Goal: Task Accomplishment & Management: Complete application form

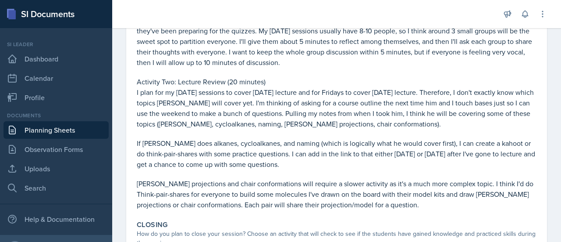
scroll to position [243, 0]
click at [285, 91] on p "I plan for my Wednesday sessions to cover Monday's lecture and for Fridays to c…" at bounding box center [337, 107] width 400 height 42
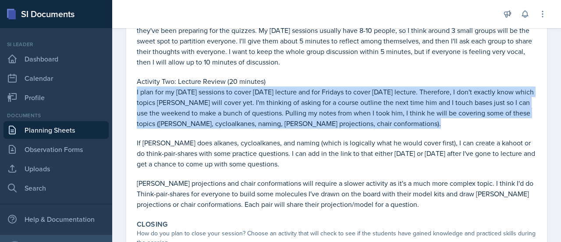
click at [285, 91] on p "I plan for my Wednesday sessions to cover Monday's lecture and for Fridays to c…" at bounding box center [337, 107] width 400 height 42
click at [281, 107] on p "I plan for my Wednesday sessions to cover Monday's lecture and for Fridays to c…" at bounding box center [337, 107] width 400 height 42
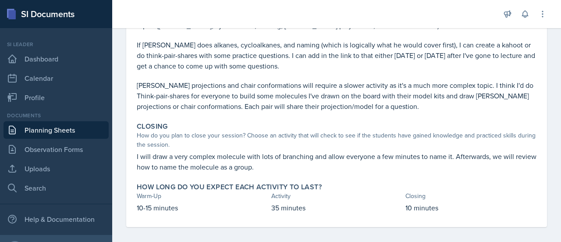
scroll to position [342, 0]
click at [311, 69] on p "If Dr. Haseltine does alkanes, cycloalkanes, and naming (which is logically wha…" at bounding box center [337, 55] width 400 height 32
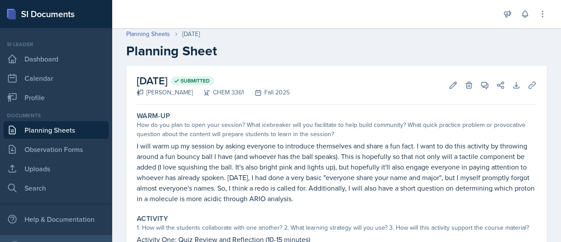
scroll to position [0, 0]
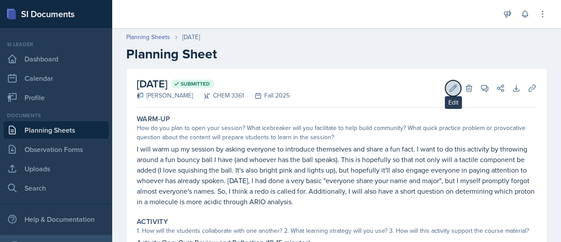
click at [450, 86] on icon at bounding box center [453, 88] width 7 height 7
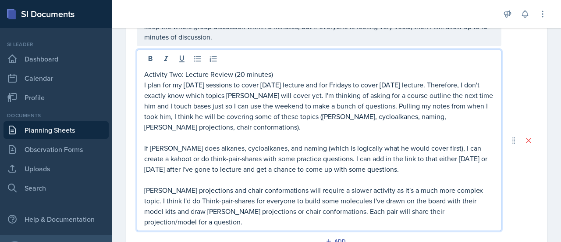
scroll to position [331, 0]
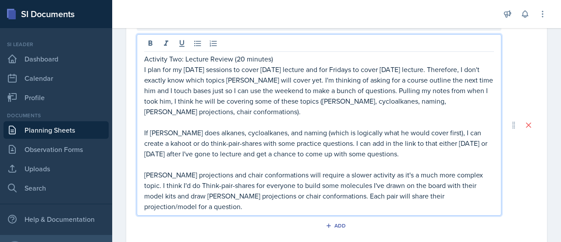
click at [256, 184] on p "Newman projections and chair conformations will require a slower activity as it…" at bounding box center [319, 190] width 350 height 42
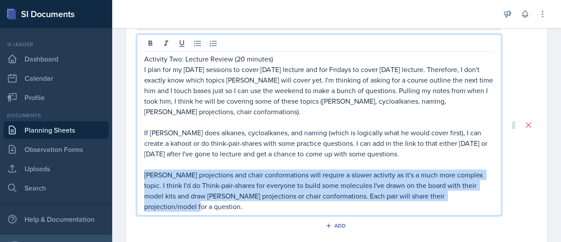
click at [256, 184] on p "Newman projections and chair conformations will require a slower activity as it…" at bounding box center [319, 190] width 350 height 42
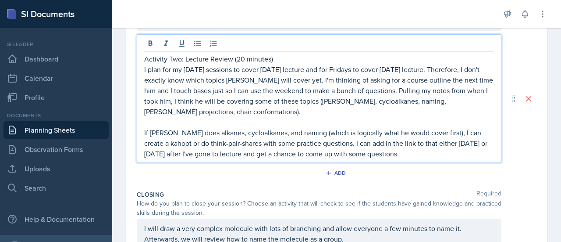
click at [265, 75] on p "I plan for my Wednesday sessions to cover Monday's lecture and for Fridays to c…" at bounding box center [319, 90] width 350 height 53
click at [149, 131] on p "If Dr. Haseltine does alkanes, cycloalkanes, and naming (which is logically wha…" at bounding box center [319, 143] width 350 height 32
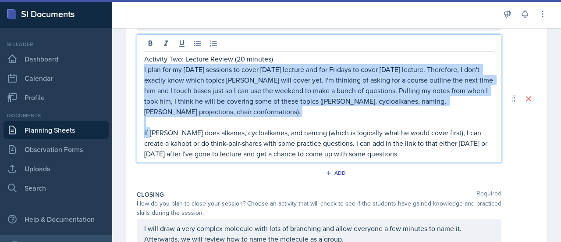
drag, startPoint x: 149, startPoint y: 131, endPoint x: 139, endPoint y: 69, distance: 62.1
click at [139, 69] on div "Activity Two: Lecture Review (20 minutes) I plan for my Wednesday sessions to c…" at bounding box center [319, 98] width 365 height 128
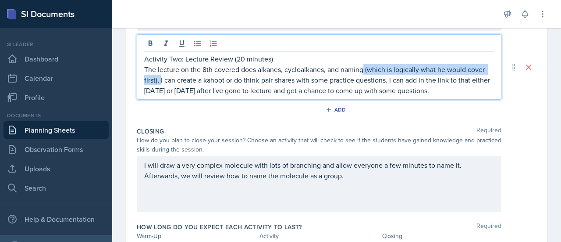
drag, startPoint x: 160, startPoint y: 79, endPoint x: 363, endPoint y: 69, distance: 203.7
click at [363, 69] on p "The lecture on the 8th covered does alkanes, cycloalkanes, and naming (which is…" at bounding box center [319, 80] width 350 height 32
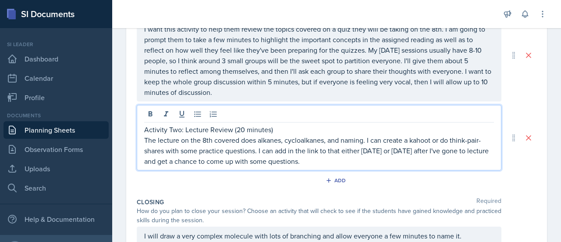
scroll to position [259, 0]
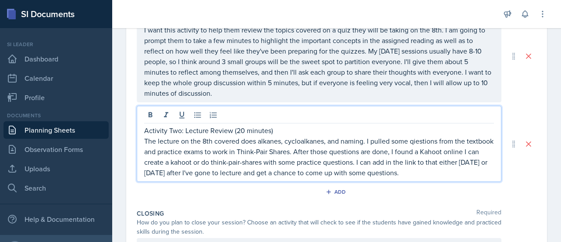
click at [416, 136] on p "The lecture on the 8th covered does alkanes, cycloalkanes, and naming. I pulled…" at bounding box center [319, 156] width 350 height 42
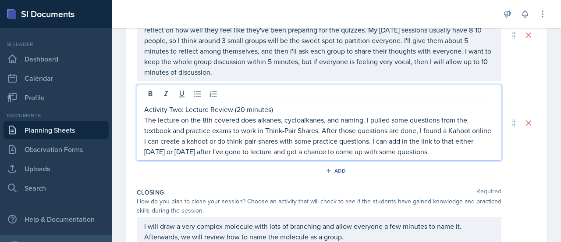
scroll to position [285, 0]
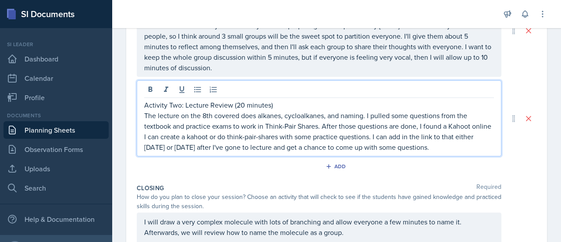
click at [305, 145] on p "The lecture on the 8th covered does alkanes, cycloalkanes, and naming. I pulled…" at bounding box center [319, 131] width 350 height 42
click at [330, 147] on p "The lecture on the 8th covered does alkanes, cycloalkanes, and naming. I pulled…" at bounding box center [319, 131] width 350 height 42
click at [379, 106] on p "Activity Two: Lecture Review (20 minutes)" at bounding box center [319, 105] width 350 height 11
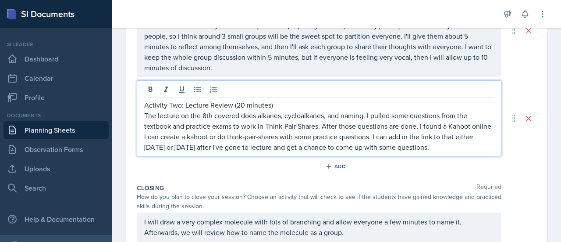
click at [379, 106] on p "Activity Two: Lecture Review (20 minutes)" at bounding box center [319, 105] width 350 height 11
click at [286, 139] on p "The lecture on the 8th covered does alkanes, cycloalkanes, and naming. I pulled…" at bounding box center [319, 131] width 350 height 42
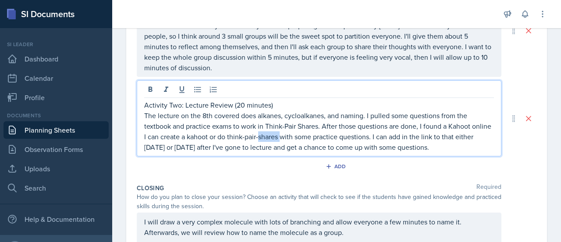
click at [398, 133] on p "The lecture on the 8th covered does alkanes, cycloalkanes, and naming. I pulled…" at bounding box center [319, 131] width 350 height 42
drag, startPoint x: 165, startPoint y: 136, endPoint x: 474, endPoint y: 145, distance: 308.8
click at [474, 145] on p "The lecture on the 8th covered does alkanes, cycloalkanes, and naming. I pulled…" at bounding box center [319, 131] width 350 height 42
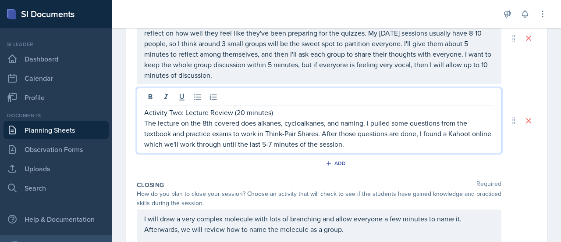
scroll to position [278, 0]
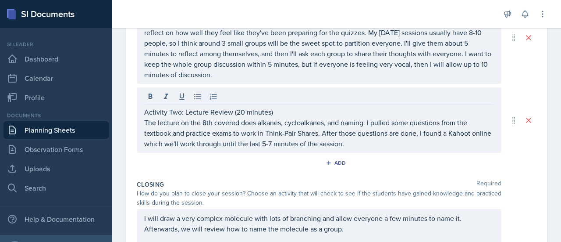
click at [443, 164] on div "Add" at bounding box center [337, 164] width 400 height 17
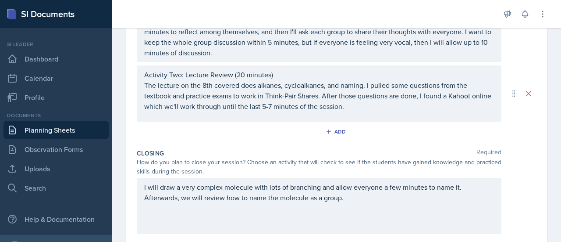
scroll to position [374, 0]
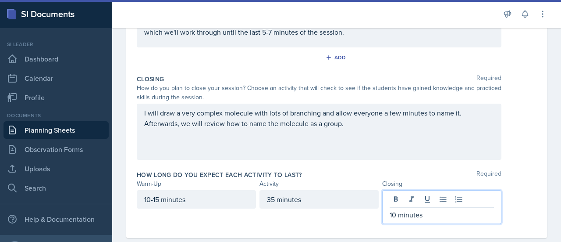
click at [390, 201] on div "10 minutes" at bounding box center [441, 207] width 119 height 34
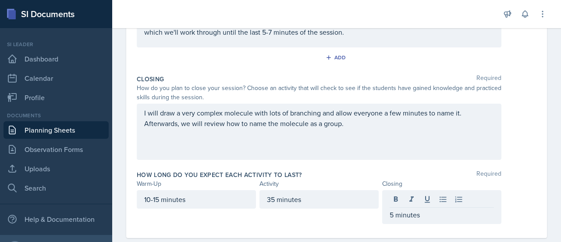
click at [346, 131] on div "I will draw a very complex molecule with lots of branching and allow everyone a…" at bounding box center [319, 131] width 365 height 56
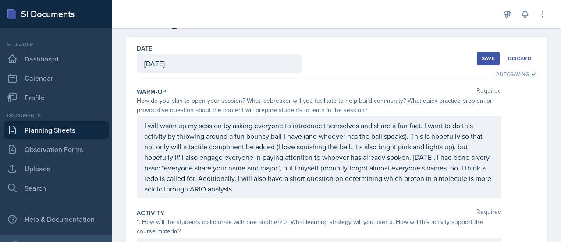
scroll to position [0, 0]
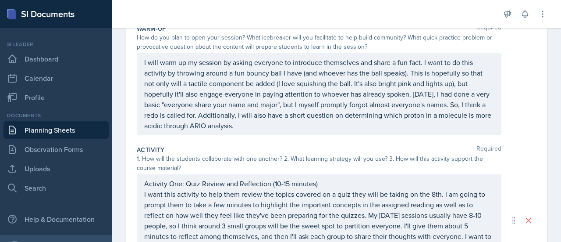
click at [346, 131] on div "I will warm up my session by asking everyone to introduce themselves and share …" at bounding box center [319, 94] width 365 height 82
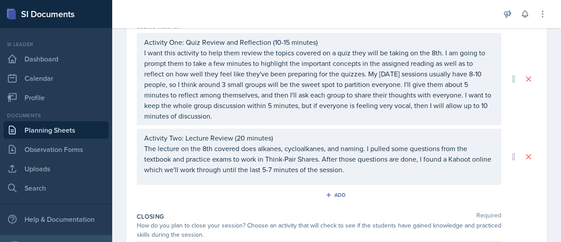
scroll to position [252, 0]
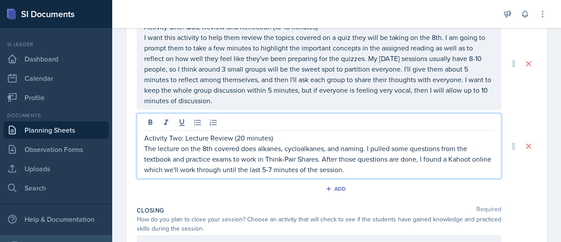
click at [242, 135] on p "Activity Two: Lecture Review (20 minutes)" at bounding box center [319, 137] width 350 height 11
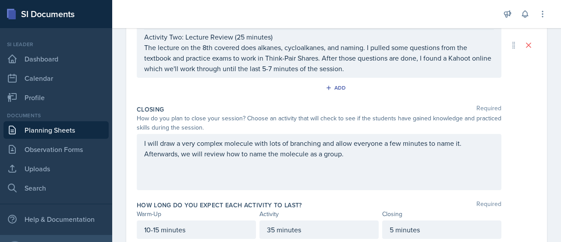
click at [250, 93] on div "Add" at bounding box center [337, 89] width 400 height 17
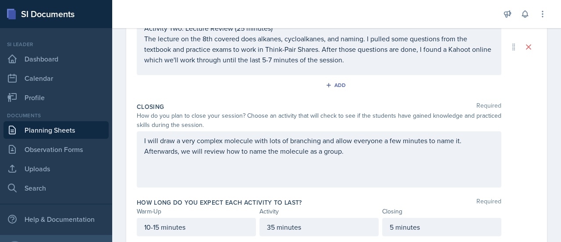
scroll to position [374, 0]
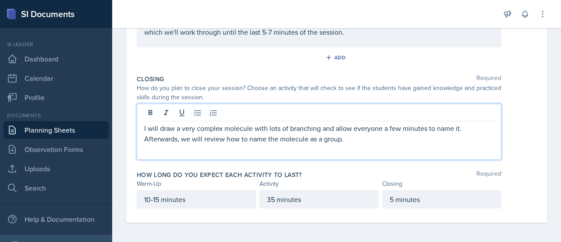
click at [360, 125] on p "I will draw a very complex molecule with lots of branching and allow everyone a…" at bounding box center [319, 133] width 350 height 21
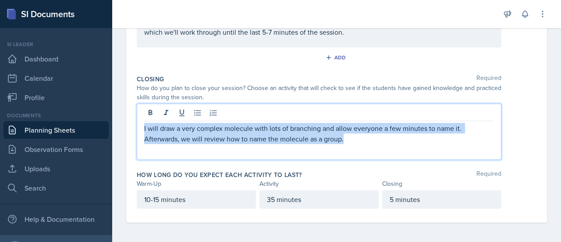
click at [360, 125] on p "I will draw a very complex molecule with lots of branching and allow everyone a…" at bounding box center [319, 133] width 350 height 21
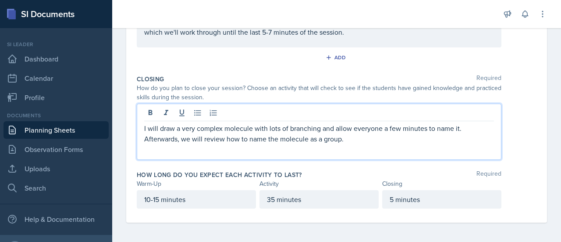
click at [346, 143] on div "I will draw a very complex molecule with lots of branching and allow everyone a…" at bounding box center [319, 131] width 365 height 56
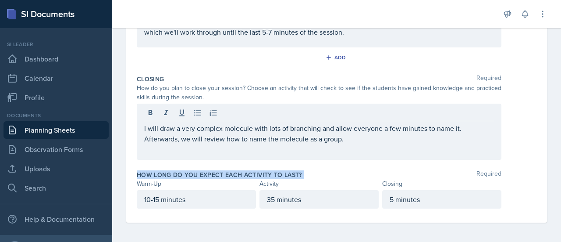
click at [346, 143] on div "I will draw a very complex molecule with lots of branching and allow everyone a…" at bounding box center [319, 131] width 365 height 56
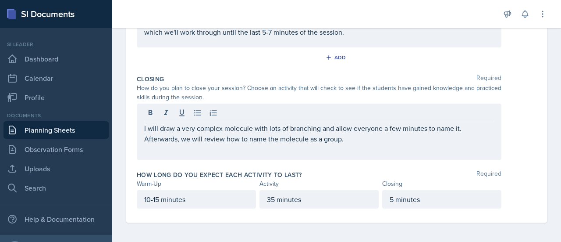
click at [346, 143] on div "I will draw a very complex molecule with lots of branching and allow everyone a…" at bounding box center [319, 131] width 365 height 56
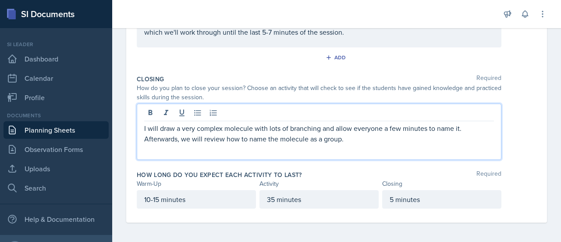
click at [350, 128] on p "I will draw a very complex molecule with lots of branching and allow everyone a…" at bounding box center [319, 133] width 350 height 21
click at [349, 135] on p "I will draw a very complex molecule with lots of branching and allow everyone a…" at bounding box center [319, 133] width 350 height 21
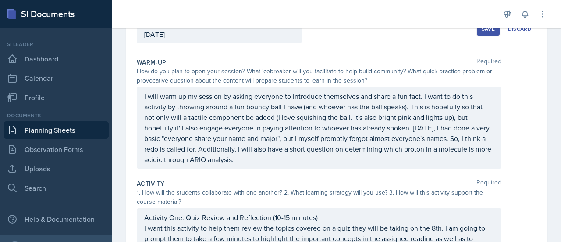
scroll to position [0, 0]
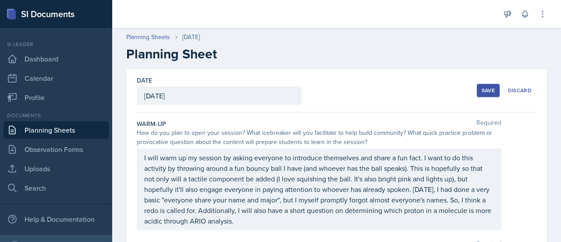
click at [482, 87] on div "Save" at bounding box center [488, 90] width 13 height 7
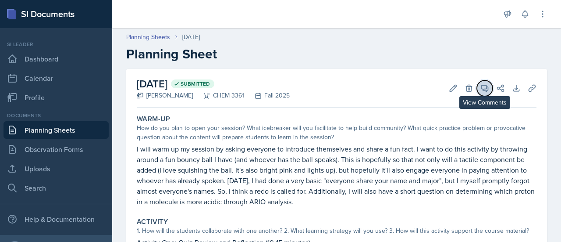
click at [482, 88] on icon at bounding box center [485, 88] width 7 height 7
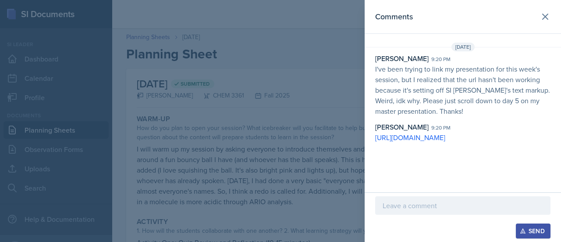
click at [317, 153] on div at bounding box center [280, 121] width 561 height 242
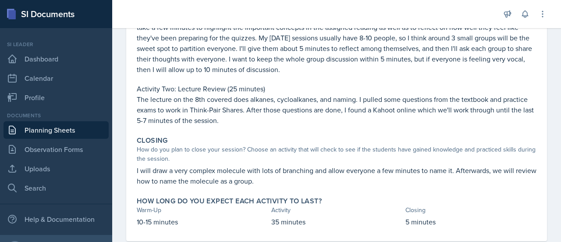
scroll to position [256, 0]
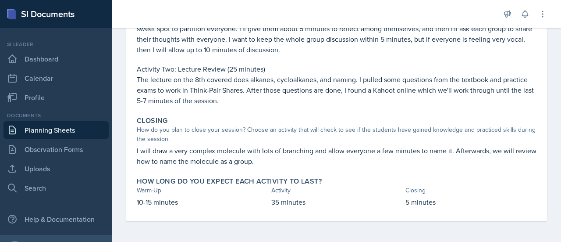
click at [70, 124] on link "Planning Sheets" at bounding box center [56, 130] width 105 height 18
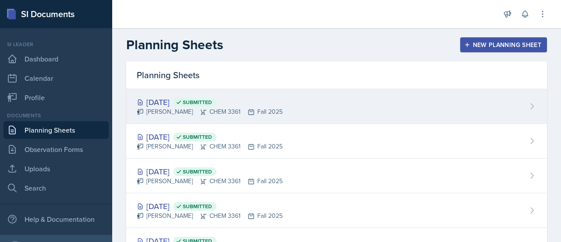
click at [302, 113] on div "[DATE] Submitted [PERSON_NAME] CHEM 3361 Fall 2025" at bounding box center [336, 106] width 421 height 35
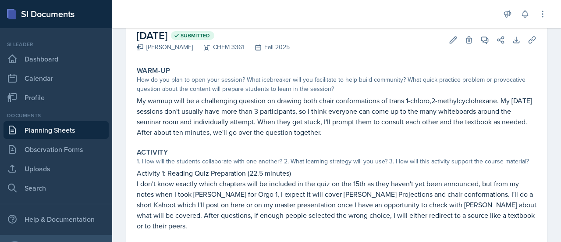
scroll to position [49, 0]
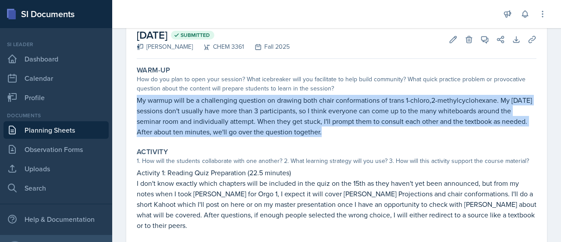
drag, startPoint x: 139, startPoint y: 100, endPoint x: 353, endPoint y: 138, distance: 217.0
click at [353, 138] on div "Warm-Up How do you plan to open your session? What icebreaker will you facilita…" at bounding box center [336, 101] width 407 height 78
copy p "My warmup will be a challenging question on drawing both chair conformations of…"
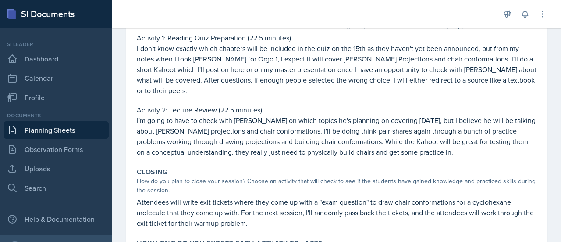
scroll to position [219, 0]
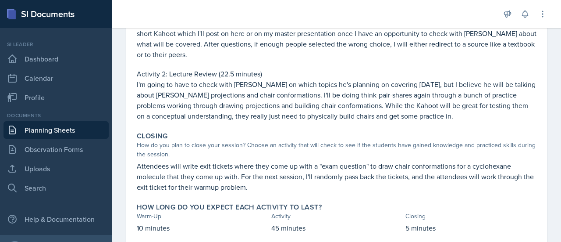
click at [323, 95] on p "I'm going to have to check with Dr. Haseltine on which topics he's planning on …" at bounding box center [337, 100] width 400 height 42
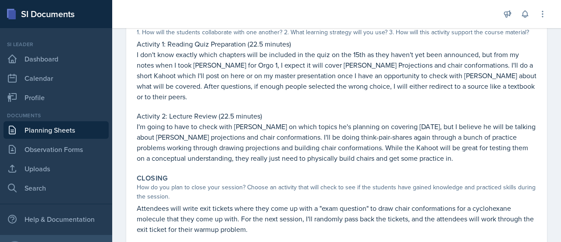
scroll to position [165, 0]
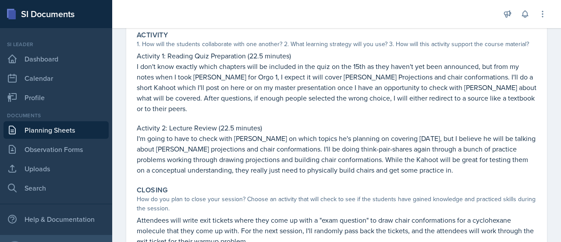
click at [269, 75] on p "I don't know exactly which chapters will be included in the quiz on the 15th as…" at bounding box center [337, 87] width 400 height 53
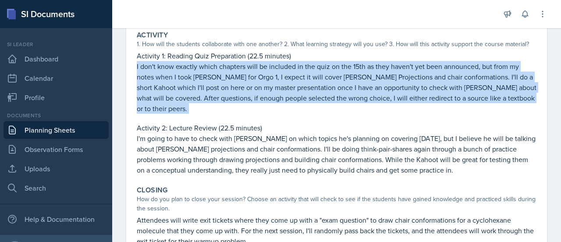
click at [269, 75] on p "I don't know exactly which chapters will be included in the quiz on the 15th as…" at bounding box center [337, 87] width 400 height 53
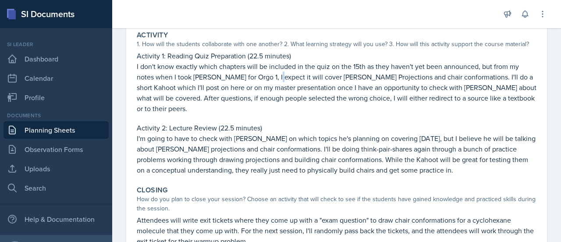
click at [269, 75] on p "I don't know exactly which chapters will be included in the quiz on the 15th as…" at bounding box center [337, 87] width 400 height 53
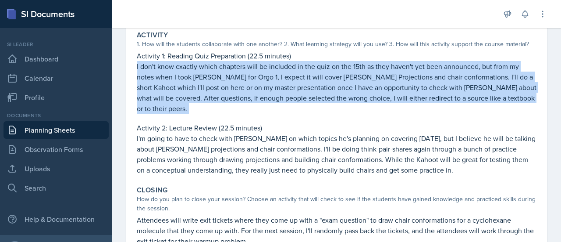
click at [269, 75] on p "I don't know exactly which chapters will be included in the quiz on the 15th as…" at bounding box center [337, 87] width 400 height 53
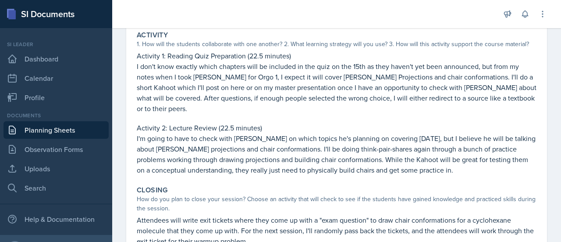
click at [201, 141] on p "I'm going to have to check with Dr. Haseltine on which topics he's planning on …" at bounding box center [337, 154] width 400 height 42
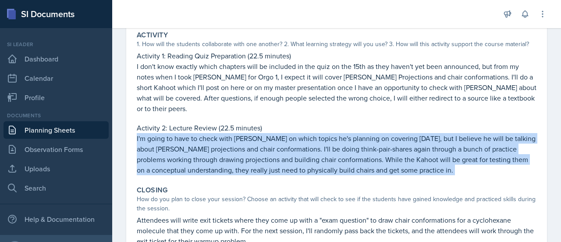
click at [201, 141] on p "I'm going to have to check with Dr. Haseltine on which topics he's planning on …" at bounding box center [337, 154] width 400 height 42
copy div "I'm going to have to check with Dr. Haseltine on which topics he's planning on …"
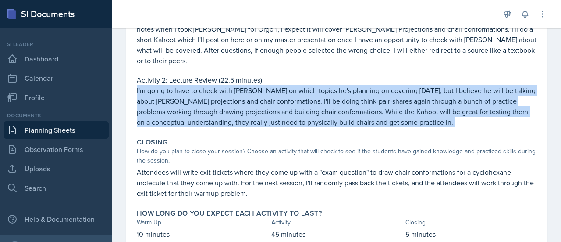
scroll to position [245, 0]
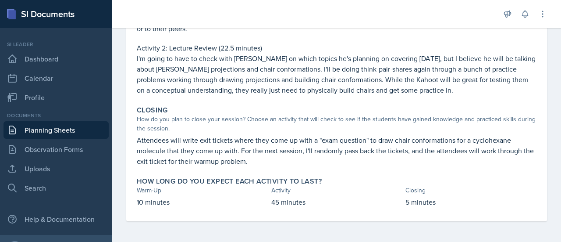
click at [197, 149] on p "Attendees will write exit tickets where they come up with a "exam question" to …" at bounding box center [337, 151] width 400 height 32
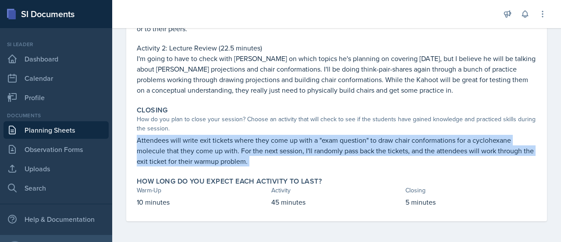
click at [197, 149] on p "Attendees will write exit tickets where they come up with a "exam question" to …" at bounding box center [337, 151] width 400 height 32
copy div "Attendees will write exit tickets where they come up with a "exam question" to …"
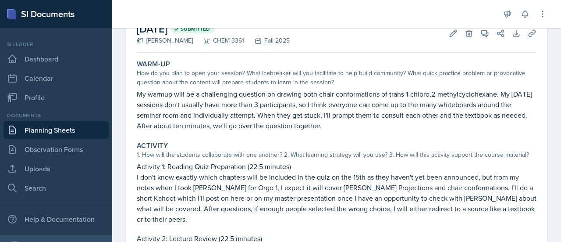
scroll to position [0, 0]
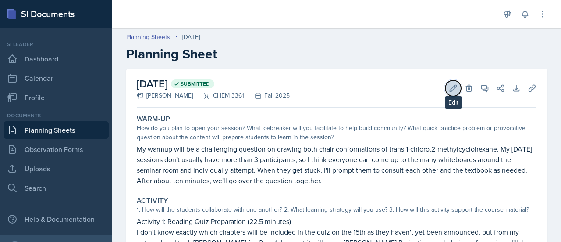
click at [445, 93] on button "Edit" at bounding box center [453, 88] width 16 height 16
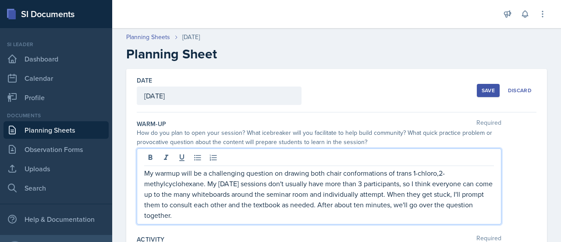
click at [310, 193] on p "My warmup will be a challenging question on drawing both chair conformations of…" at bounding box center [319, 193] width 350 height 53
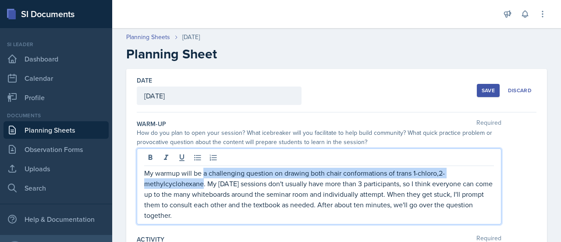
drag, startPoint x: 204, startPoint y: 173, endPoint x: 203, endPoint y: 182, distance: 9.2
click at [203, 182] on p "My warmup will be a challenging question on drawing both chair conformations of…" at bounding box center [319, 193] width 350 height 53
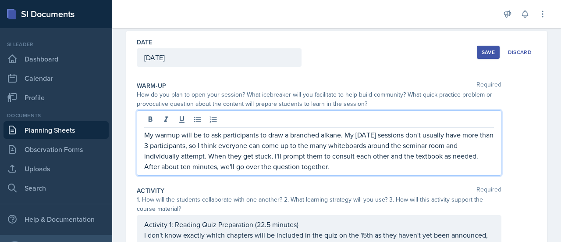
scroll to position [39, 0]
drag, startPoint x: 313, startPoint y: 142, endPoint x: 311, endPoint y: 150, distance: 7.6
click at [311, 150] on p "My warmup will be to ask participants to draw a branched alkane. My Friday sess…" at bounding box center [319, 150] width 350 height 42
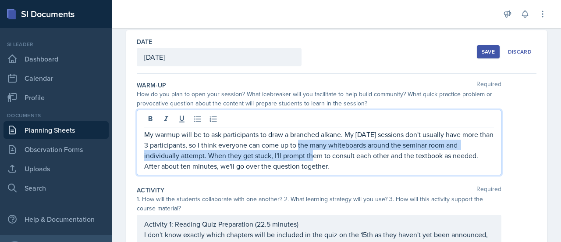
click at [311, 150] on p "My warmup will be to ask participants to draw a branched alkane. My Friday sess…" at bounding box center [319, 150] width 350 height 42
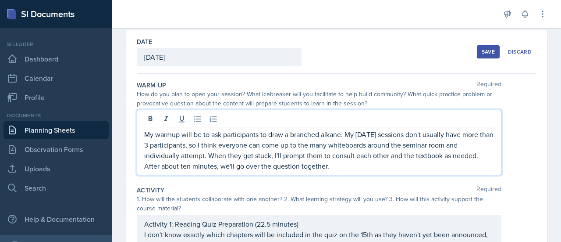
click at [214, 159] on p "My warmup will be to ask participants to draw a branched alkane. My Friday sess…" at bounding box center [319, 150] width 350 height 42
click at [316, 157] on p "My warmup will be to ask participants to draw a branched alkane. My Friday sess…" at bounding box center [319, 150] width 350 height 42
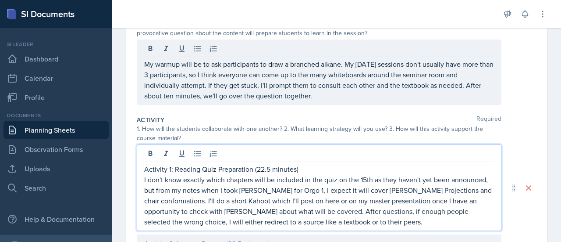
click at [277, 214] on p "I don't know exactly which chapters will be included in the quiz on the 15th as…" at bounding box center [319, 200] width 350 height 53
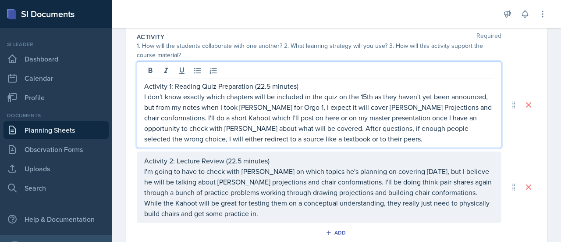
scroll to position [184, 0]
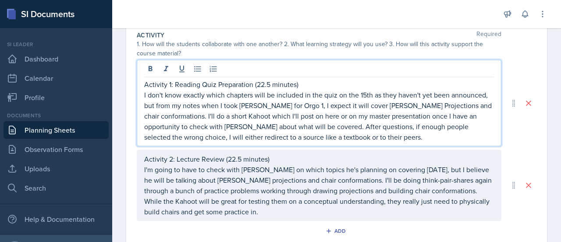
click at [418, 140] on p "I don't know exactly which chapters will be included in the quiz on the 15th as…" at bounding box center [319, 115] width 350 height 53
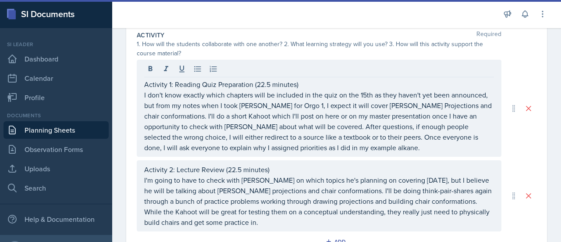
click at [300, 158] on div "Activity 1: Reading Quiz Preparation (22.5 minutes) I don't know exactly which …" at bounding box center [337, 145] width 400 height 171
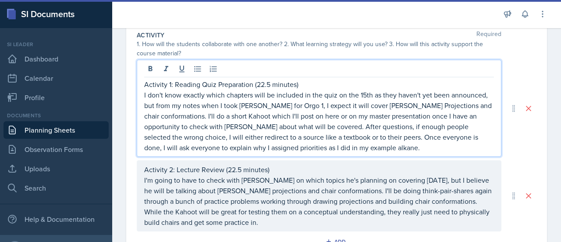
click at [328, 114] on p "I don't know exactly which chapters will be included in the quiz on the 15th as…" at bounding box center [319, 120] width 350 height 63
click at [234, 115] on p "I don't know exactly which chapters will be included in the quiz on the 15th as…" at bounding box center [319, 120] width 350 height 63
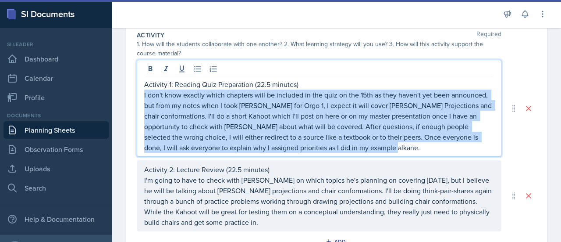
click at [234, 115] on p "I don't know exactly which chapters will be included in the quiz on the 15th as…" at bounding box center [319, 120] width 350 height 63
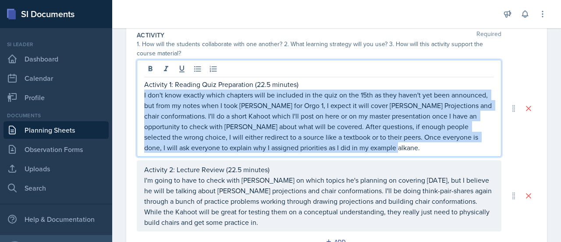
click at [234, 115] on p "I don't know exactly which chapters will be included in the quiz on the 15th as…" at bounding box center [319, 120] width 350 height 63
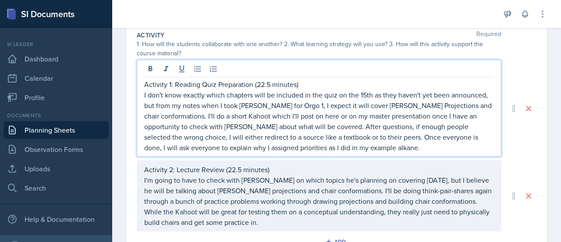
click at [376, 143] on p "I don't know exactly which chapters will be included in the quiz on the 15th as…" at bounding box center [319, 120] width 350 height 63
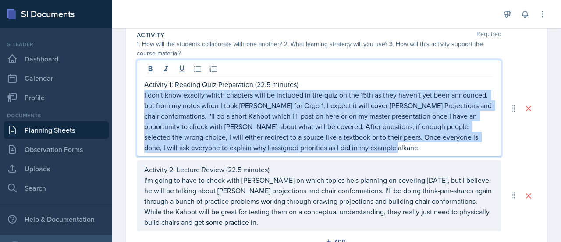
click at [376, 143] on p "I don't know exactly which chapters will be included in the quiz on the 15th as…" at bounding box center [319, 120] width 350 height 63
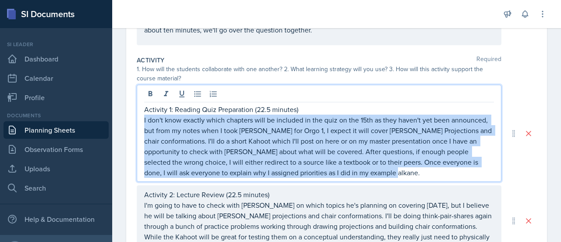
scroll to position [159, 0]
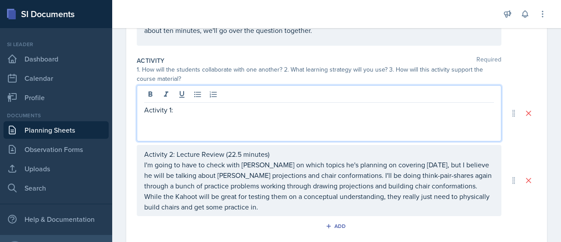
click at [211, 108] on p "Activity 1:" at bounding box center [319, 109] width 350 height 11
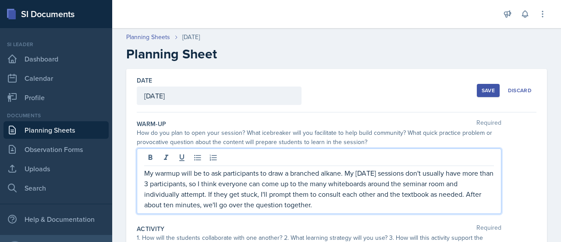
click at [413, 178] on p "My warmup will be to ask participants to draw a branched alkane. My Friday sess…" at bounding box center [319, 188] width 350 height 42
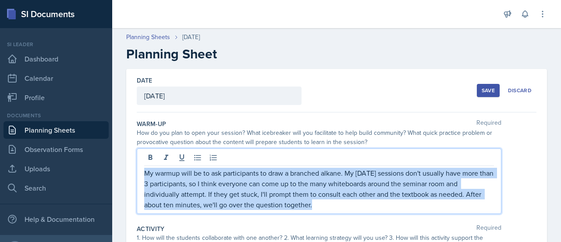
click at [413, 178] on p "My warmup will be to ask participants to draw a branched alkane. My Friday sess…" at bounding box center [319, 188] width 350 height 42
copy p "My warmup will be to ask participants to draw a branched alkane. My Friday sess…"
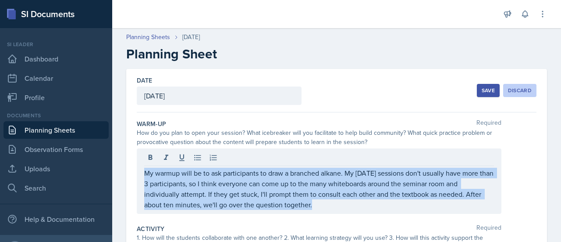
click at [512, 90] on div "Discard" at bounding box center [520, 90] width 24 height 7
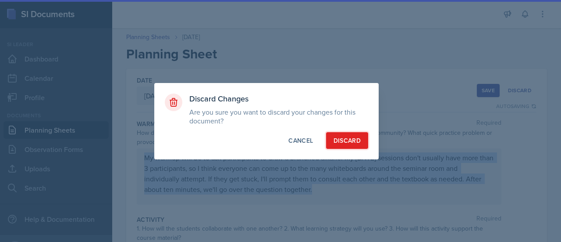
click at [359, 142] on div "Discard" at bounding box center [347, 140] width 27 height 9
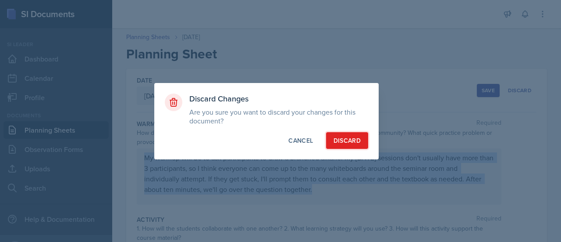
click at [341, 141] on div "Discard" at bounding box center [347, 140] width 27 height 9
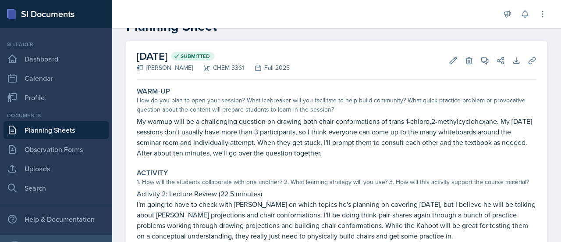
scroll to position [27, 0]
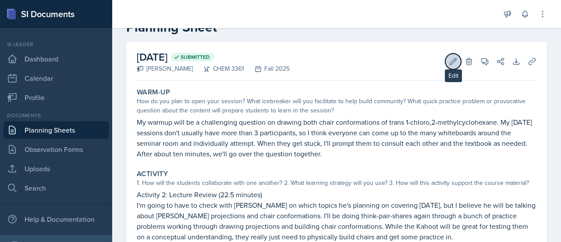
click at [451, 61] on button "Edit" at bounding box center [453, 61] width 16 height 16
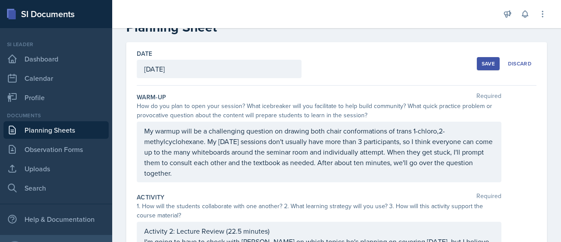
click at [370, 124] on div "My warmup will be a challenging question on drawing both chair conformations of…" at bounding box center [319, 151] width 365 height 61
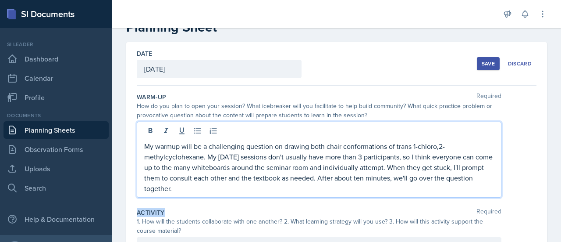
scroll to position [42, 0]
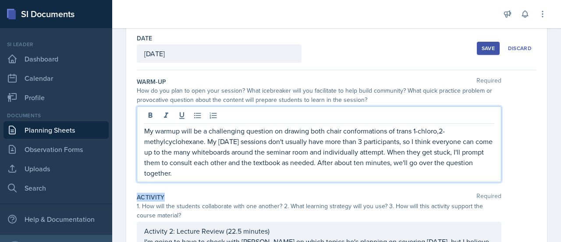
click at [370, 124] on div "My warmup will be a challenging question on drawing both chair conformations of…" at bounding box center [319, 144] width 365 height 76
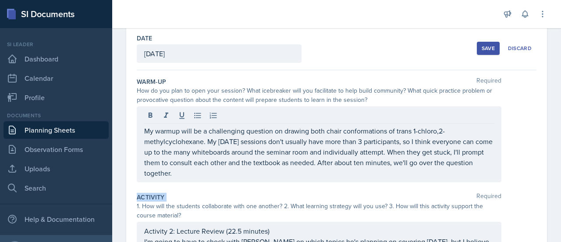
click at [370, 124] on div "My warmup will be a challenging question on drawing both chair conformations of…" at bounding box center [319, 144] width 365 height 76
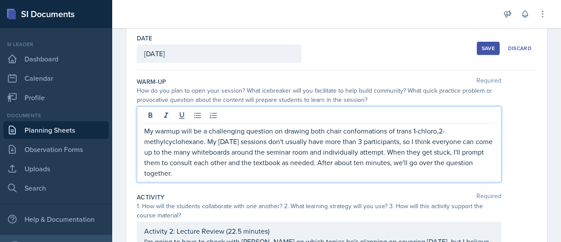
click at [349, 153] on p "My warmup will be a challenging question on drawing both chair conformations of…" at bounding box center [319, 151] width 350 height 53
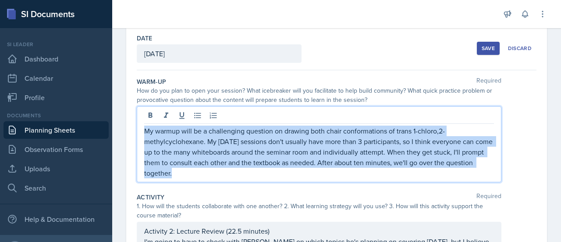
click at [349, 153] on p "My warmup will be a challenging question on drawing both chair conformations of…" at bounding box center [319, 151] width 350 height 53
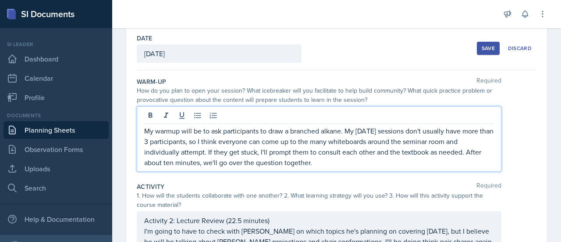
drag, startPoint x: 371, startPoint y: 82, endPoint x: 305, endPoint y: 153, distance: 97.1
click at [305, 153] on p "My warmup will be to ask participants to draw a branched alkane. My Friday sess…" at bounding box center [319, 146] width 350 height 42
click at [372, 159] on p "My warmup will be to ask participants to draw a branched alkane. My Friday sess…" at bounding box center [319, 146] width 350 height 42
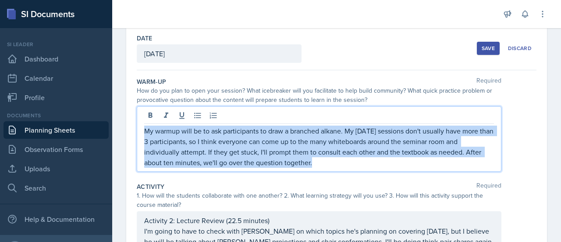
click at [372, 159] on p "My warmup will be to ask participants to draw a branched alkane. My Friday sess…" at bounding box center [319, 146] width 350 height 42
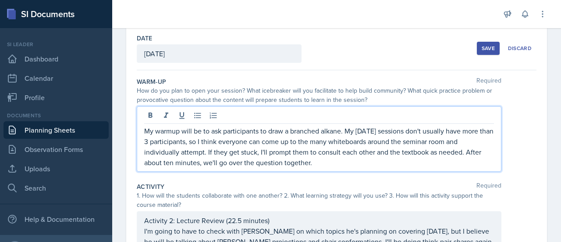
click at [372, 159] on p "My warmup will be to ask participants to draw a branched alkane. My Friday sess…" at bounding box center [319, 146] width 350 height 42
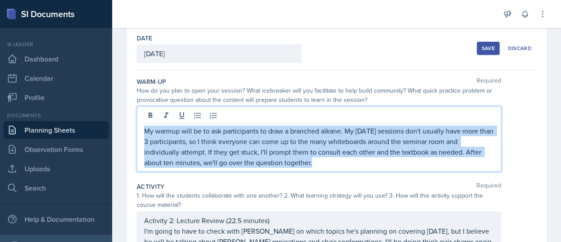
click at [372, 159] on p "My warmup will be to ask participants to draw a branched alkane. My Friday sess…" at bounding box center [319, 146] width 350 height 42
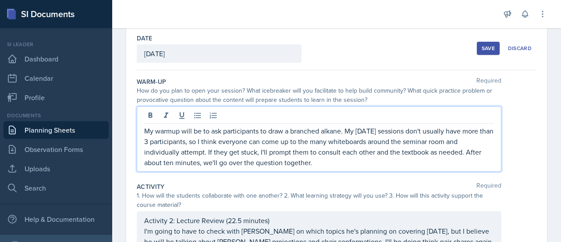
click at [372, 159] on p "My warmup will be to ask participants to draw a branched alkane. My Friday sess…" at bounding box center [319, 146] width 350 height 42
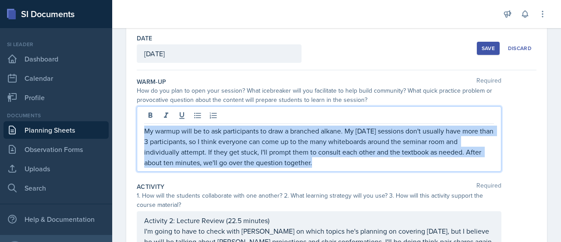
click at [372, 159] on p "My warmup will be to ask participants to draw a branched alkane. My Friday sess…" at bounding box center [319, 146] width 350 height 42
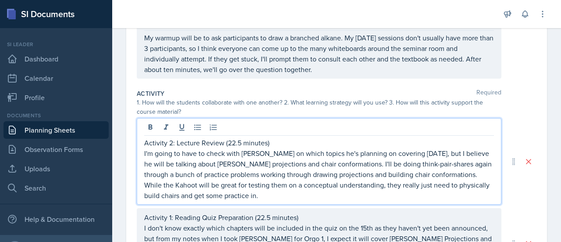
click at [372, 159] on p "I'm going to have to check with Dr. Haseltine on which topics he's planning on …" at bounding box center [319, 174] width 350 height 53
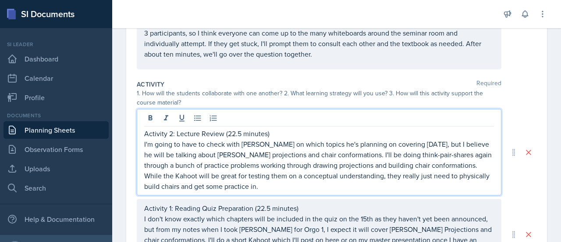
scroll to position [126, 0]
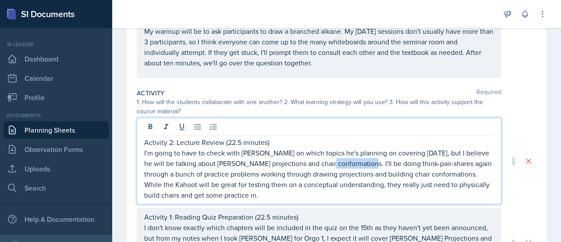
click at [372, 159] on p "I'm going to have to check with Dr. Haseltine on which topics he's planning on …" at bounding box center [319, 173] width 350 height 53
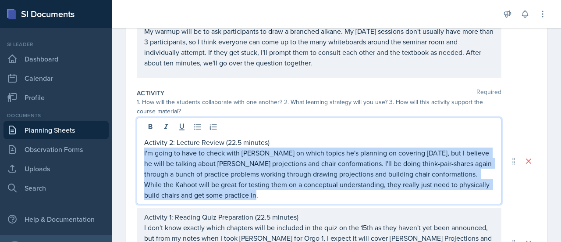
click at [372, 159] on p "I'm going to have to check with Dr. Haseltine on which topics he's planning on …" at bounding box center [319, 173] width 350 height 53
click at [313, 179] on p "I'm going to have to check with Dr. Haseltine on which topics he's planning on …" at bounding box center [319, 173] width 350 height 53
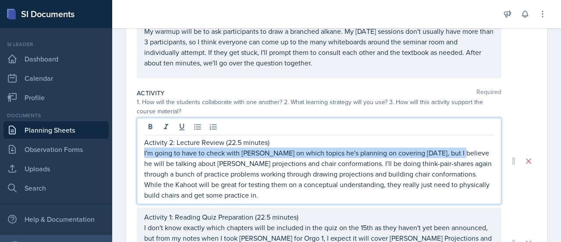
drag, startPoint x: 461, startPoint y: 153, endPoint x: 128, endPoint y: 157, distance: 332.8
click at [128, 157] on div "Date September 12th, 2025 September 2025 31 1 2 3 4 5 6 7 8 9 10 11 12 13 14 15…" at bounding box center [336, 198] width 421 height 511
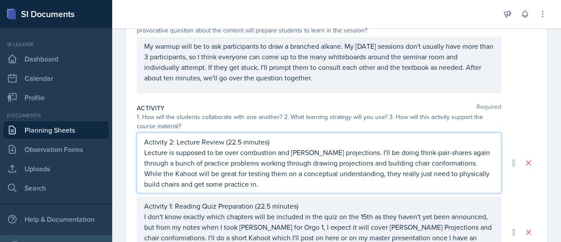
click at [464, 151] on p "Lecture is supposed to be over combustion and Newman projections. I'll be doing…" at bounding box center [319, 168] width 350 height 42
click at [269, 171] on p "Lecture is supposed to be over combustion and Newman projections. I'll be doing…" at bounding box center [319, 168] width 350 height 42
click at [303, 158] on p "Lecture is supposed to be over combustion and Newman projections. I'll be doing…" at bounding box center [319, 168] width 350 height 42
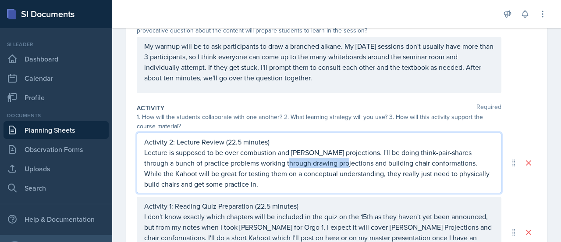
drag, startPoint x: 284, startPoint y: 164, endPoint x: 339, endPoint y: 164, distance: 55.3
click at [339, 164] on p "Lecture is supposed to be over combustion and Newman projections. I'll be doing…" at bounding box center [319, 168] width 350 height 42
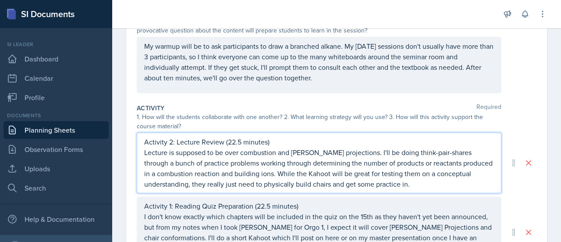
click at [232, 161] on p "Lecture is supposed to be over combustion and Newman projections. I'll be doing…" at bounding box center [319, 168] width 350 height 42
click at [253, 171] on p "Lecture is supposed to be over combustion and Newman projections. I'll be doing…" at bounding box center [319, 168] width 350 height 42
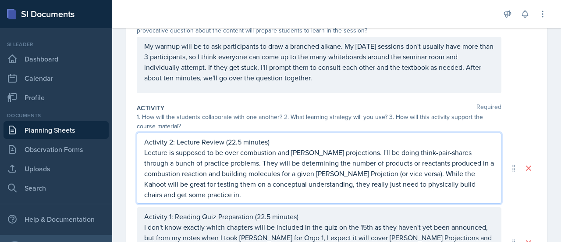
click at [360, 173] on p "Lecture is supposed to be over combustion and Newman projections. I'll be doing…" at bounding box center [319, 173] width 350 height 53
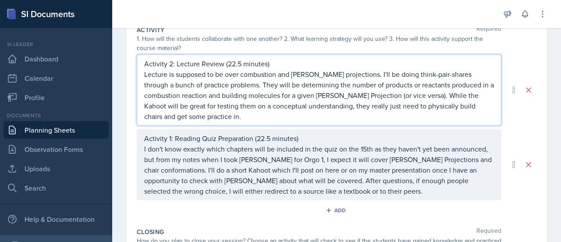
scroll to position [204, 0]
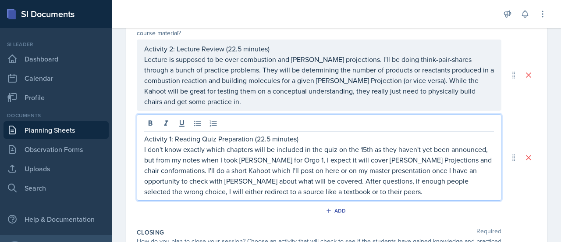
click at [360, 173] on p "I don't know exactly which chapters will be included in the quiz on the 15th as…" at bounding box center [319, 170] width 350 height 53
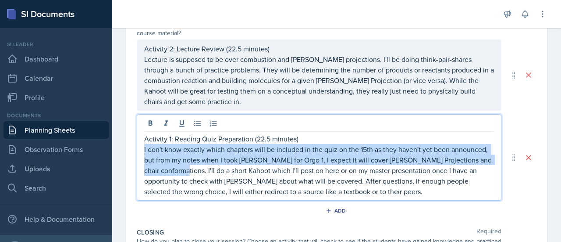
drag, startPoint x: 191, startPoint y: 169, endPoint x: 141, endPoint y: 149, distance: 53.9
click at [141, 149] on div "Activity 1: Reading Quiz Preparation (22.5 minutes) I don't know exactly which …" at bounding box center [319, 157] width 365 height 86
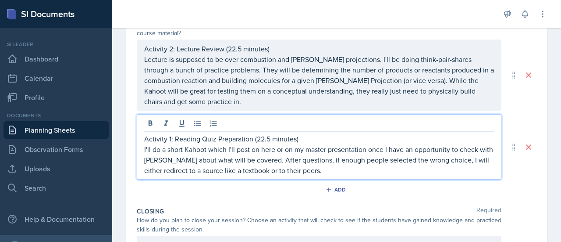
click at [251, 142] on p "Activity 1: Reading Quiz Preparation (22.5 minutes)" at bounding box center [319, 138] width 350 height 11
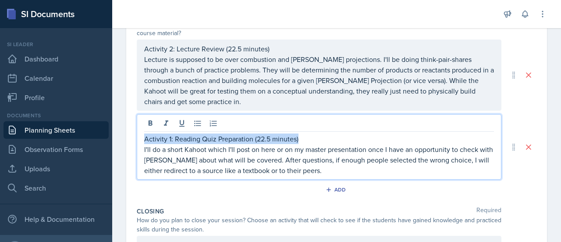
click at [251, 142] on p "Activity 1: Reading Quiz Preparation (22.5 minutes)" at bounding box center [319, 138] width 350 height 11
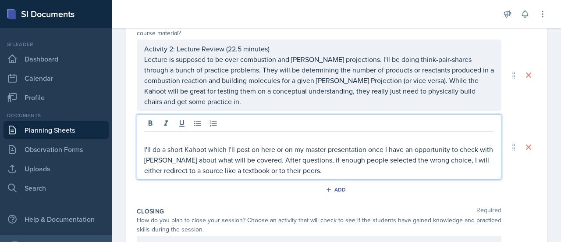
click at [244, 150] on p "I'll do a short Kahoot which I'll post on here or on my master presentation onc…" at bounding box center [319, 160] width 350 height 32
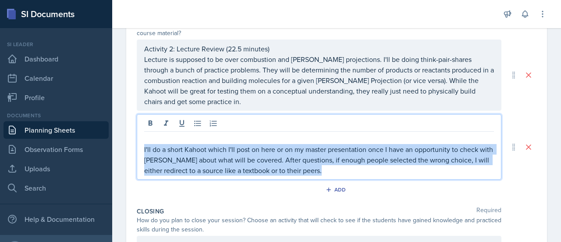
click at [244, 150] on p "I'll do a short Kahoot which I'll post on here or on my master presentation onc…" at bounding box center [319, 160] width 350 height 32
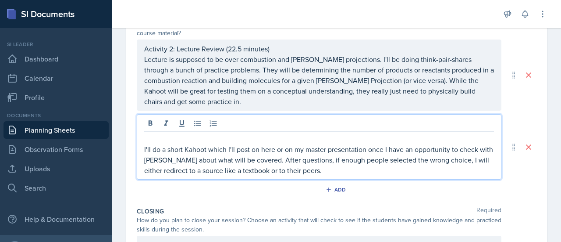
click at [216, 136] on p at bounding box center [319, 138] width 350 height 11
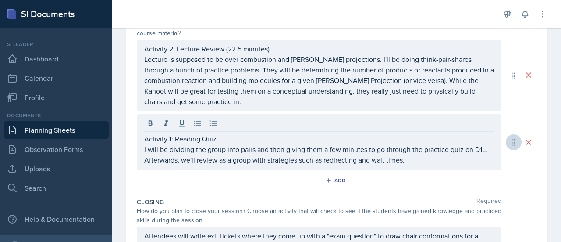
drag, startPoint x: 503, startPoint y: 133, endPoint x: 506, endPoint y: 137, distance: 4.5
click at [506, 137] on div "Activity 1: Reading Quiz I will be dividing the group into pairs and then givin…" at bounding box center [337, 142] width 400 height 56
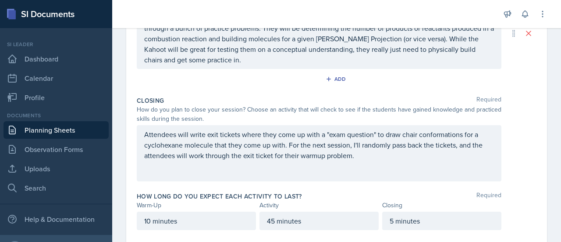
scroll to position [327, 0]
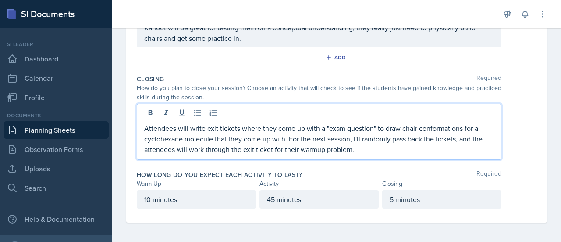
click at [365, 128] on p "Attendees will write exit tickets where they come up with a "exam question" to …" at bounding box center [319, 139] width 350 height 32
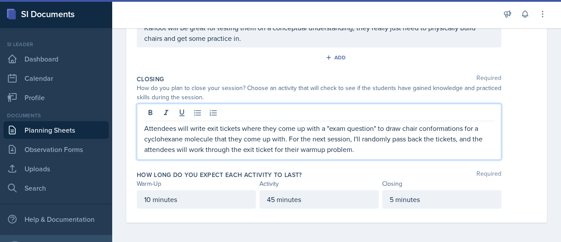
click at [403, 127] on p "Attendees will write exit tickets where they come up with a "exam question" to …" at bounding box center [319, 139] width 350 height 32
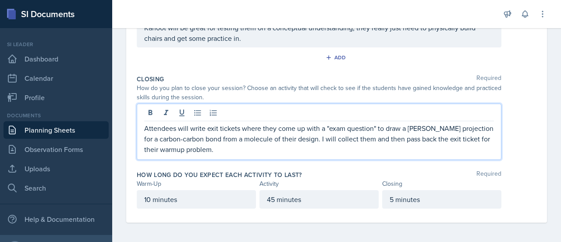
click at [465, 133] on p "Attendees will write exit tickets where they come up with a "exam question" to …" at bounding box center [319, 139] width 350 height 32
click at [389, 138] on p "Attendees will write exit tickets where they come up with a "exam question" to …" at bounding box center [319, 139] width 350 height 32
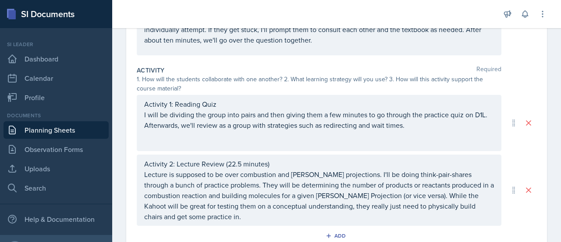
scroll to position [0, 0]
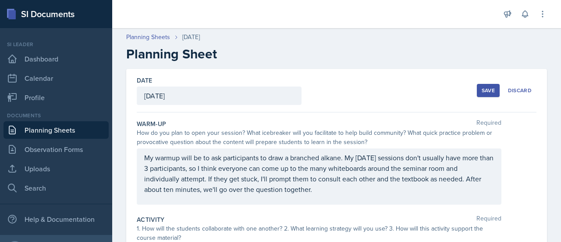
click at [486, 96] on button "Save" at bounding box center [488, 90] width 23 height 13
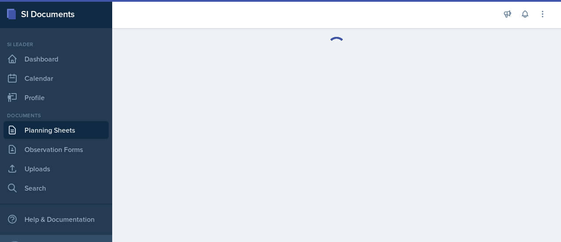
click at [52, 127] on link "Planning Sheets" at bounding box center [56, 130] width 105 height 18
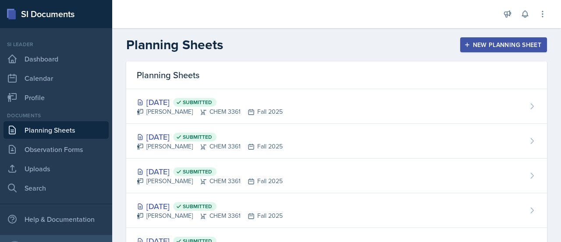
click at [481, 43] on div "New Planning Sheet" at bounding box center [503, 44] width 75 height 7
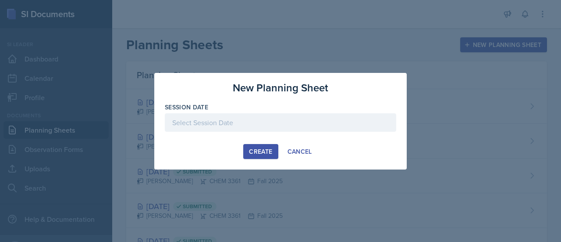
click at [271, 125] on div at bounding box center [280, 122] width 231 height 18
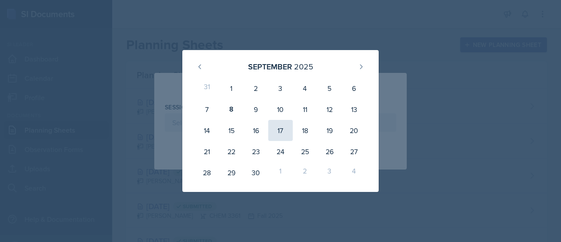
click at [281, 128] on div "17" at bounding box center [280, 130] width 25 height 21
type input "September 17th, 2025"
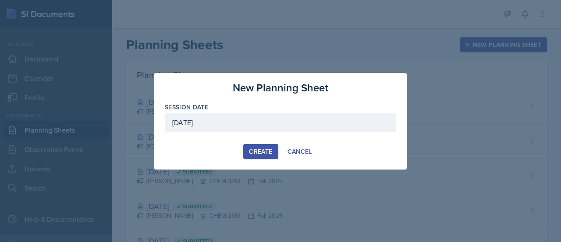
click at [258, 148] on div "Create" at bounding box center [260, 151] width 23 height 7
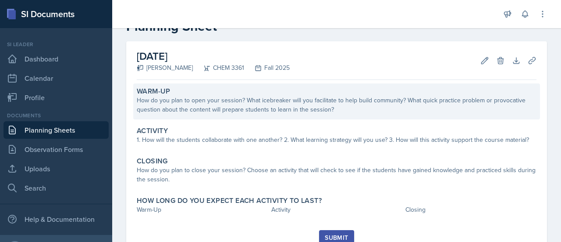
scroll to position [28, 0]
click at [249, 114] on div "Warm-Up How do you plan to open your session? What icebreaker will you facilita…" at bounding box center [336, 101] width 407 height 36
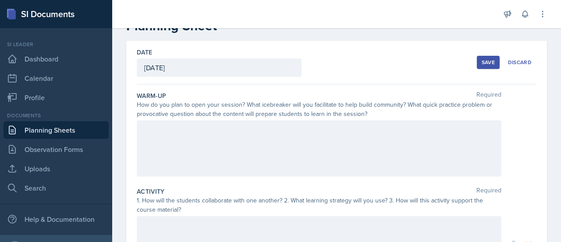
click at [242, 151] on div at bounding box center [319, 148] width 365 height 56
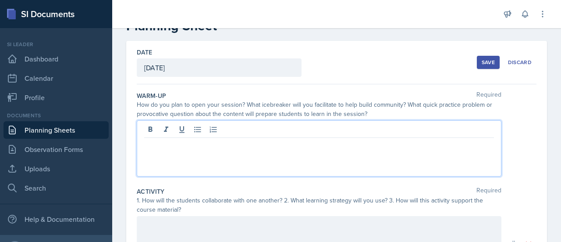
scroll to position [43, 0]
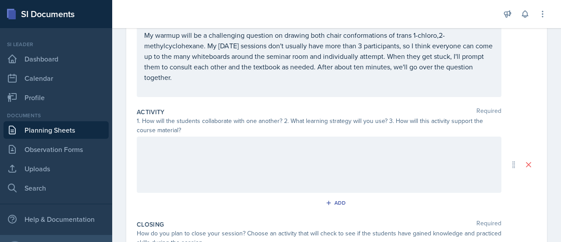
click at [188, 170] on div at bounding box center [319, 164] width 365 height 56
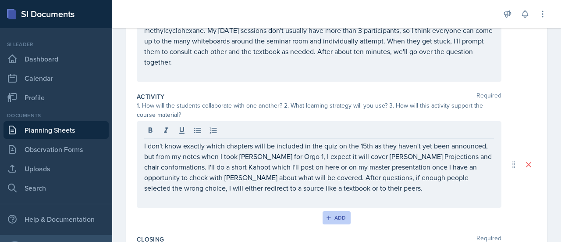
click at [328, 217] on div "Add" at bounding box center [337, 217] width 19 height 7
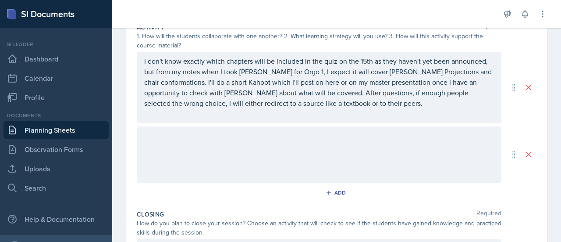
click at [254, 139] on div at bounding box center [319, 154] width 365 height 56
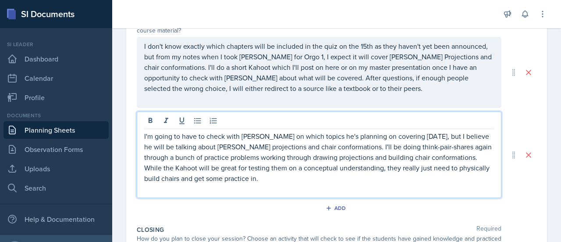
scroll to position [372, 0]
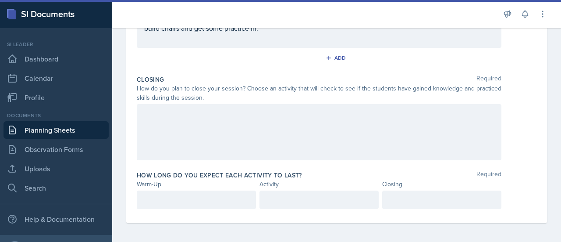
click at [239, 139] on div at bounding box center [319, 132] width 365 height 56
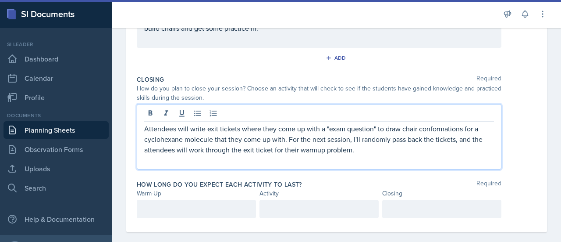
scroll to position [365, 0]
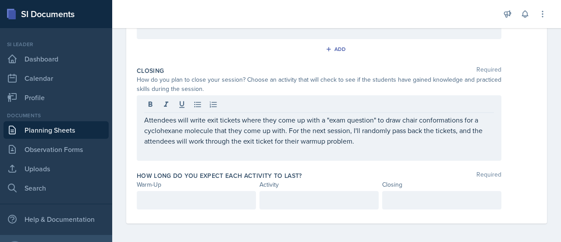
click at [202, 192] on div at bounding box center [196, 200] width 119 height 18
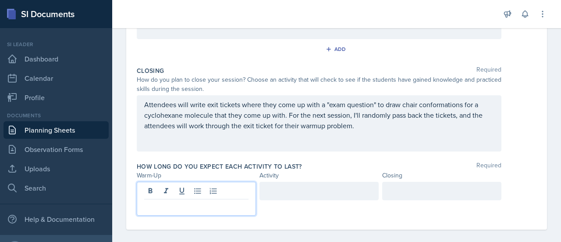
scroll to position [372, 0]
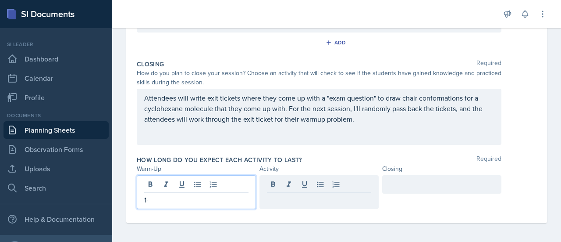
click at [196, 199] on p "1-" at bounding box center [196, 199] width 104 height 11
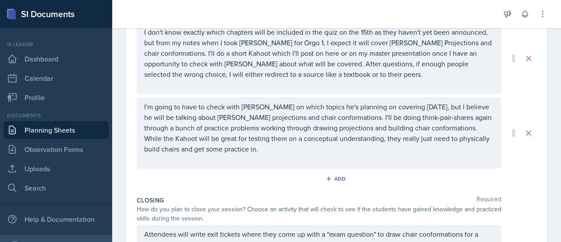
scroll to position [0, 0]
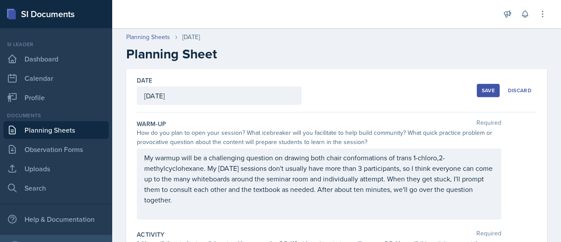
click at [482, 90] on div "Save" at bounding box center [488, 90] width 13 height 7
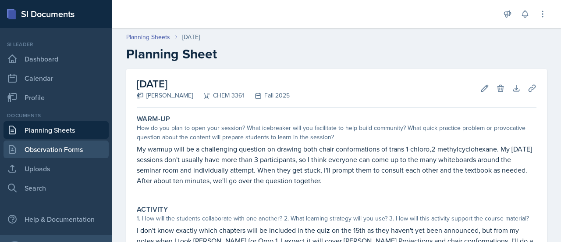
click at [59, 150] on link "Observation Forms" at bounding box center [56, 149] width 105 height 18
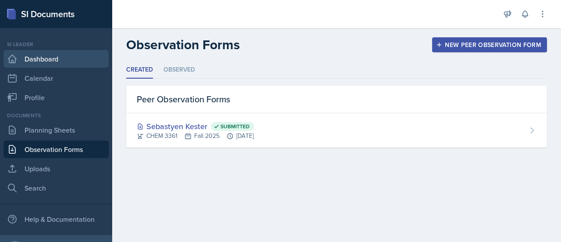
click at [52, 57] on link "Dashboard" at bounding box center [56, 59] width 105 height 18
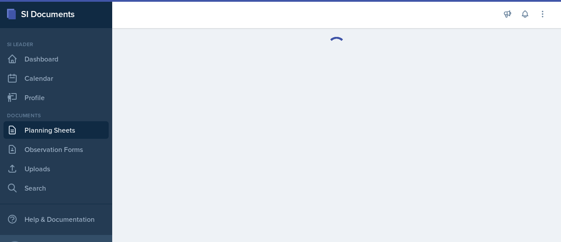
click at [60, 128] on link "Planning Sheets" at bounding box center [56, 130] width 105 height 18
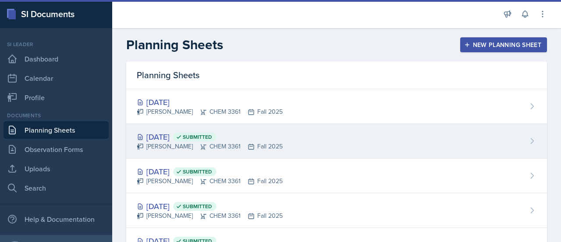
click at [193, 141] on div "[DATE] Submitted" at bounding box center [210, 137] width 146 height 12
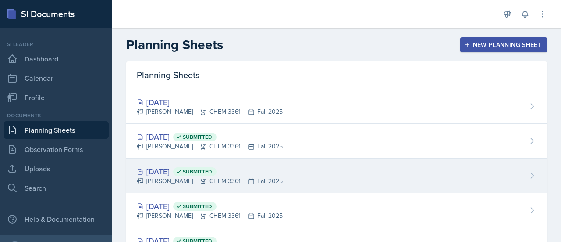
click at [182, 162] on div "[DATE] Submitted [PERSON_NAME] CHEM 3361 Fall 2025" at bounding box center [336, 175] width 421 height 35
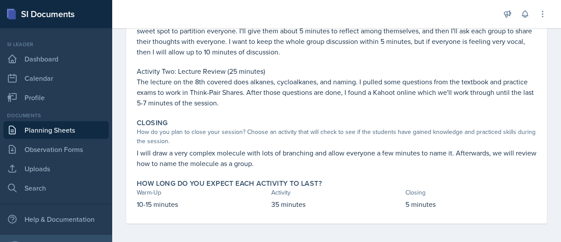
scroll to position [256, 0]
